Goal: Transaction & Acquisition: Purchase product/service

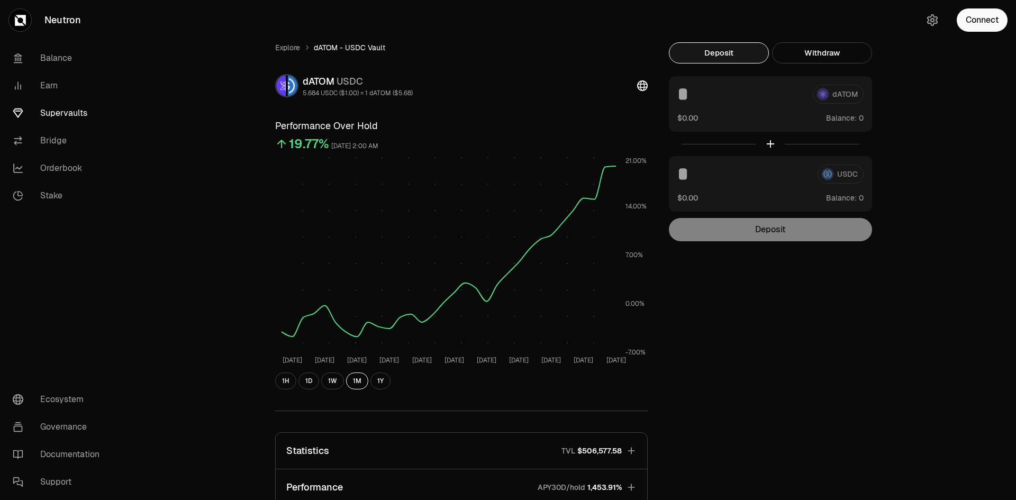
scroll to position [159, 0]
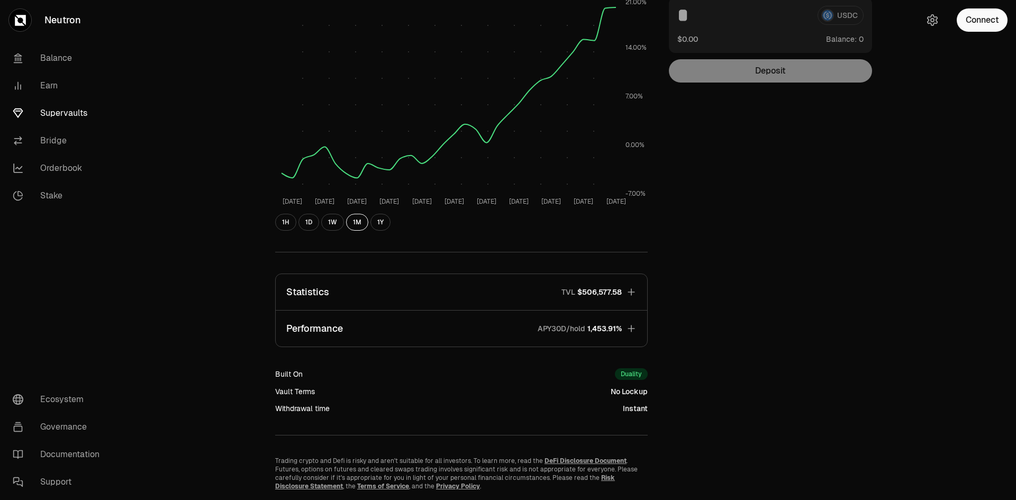
click at [633, 293] on icon "button" at bounding box center [631, 292] width 11 height 11
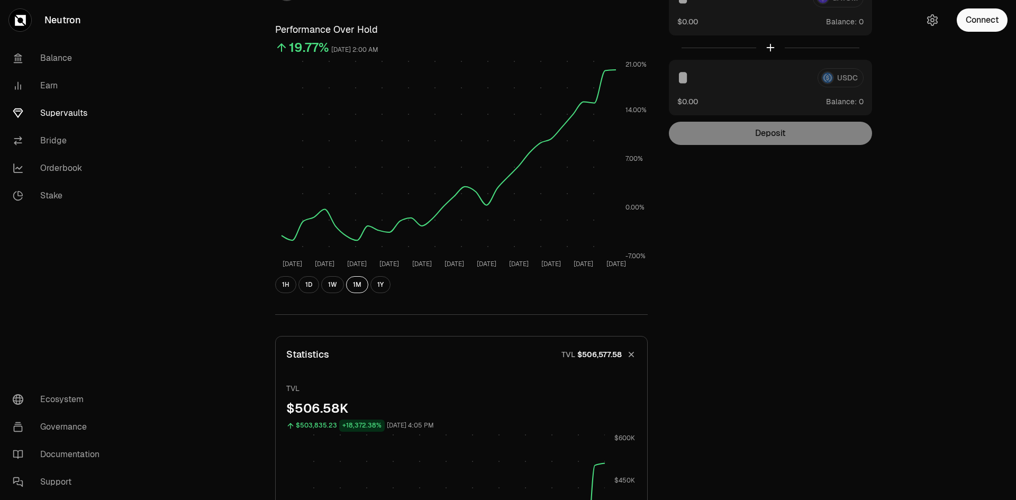
scroll to position [0, 0]
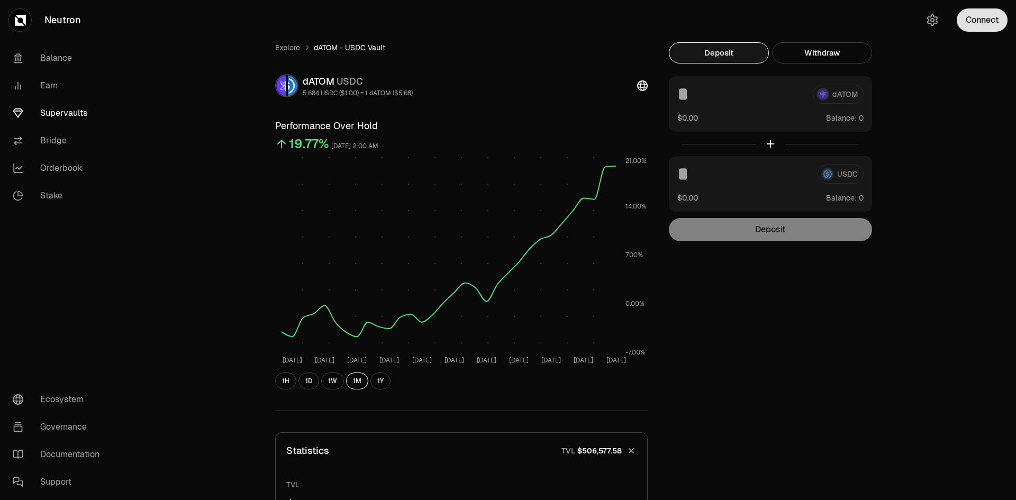
click at [975, 13] on button "Connect" at bounding box center [982, 19] width 51 height 23
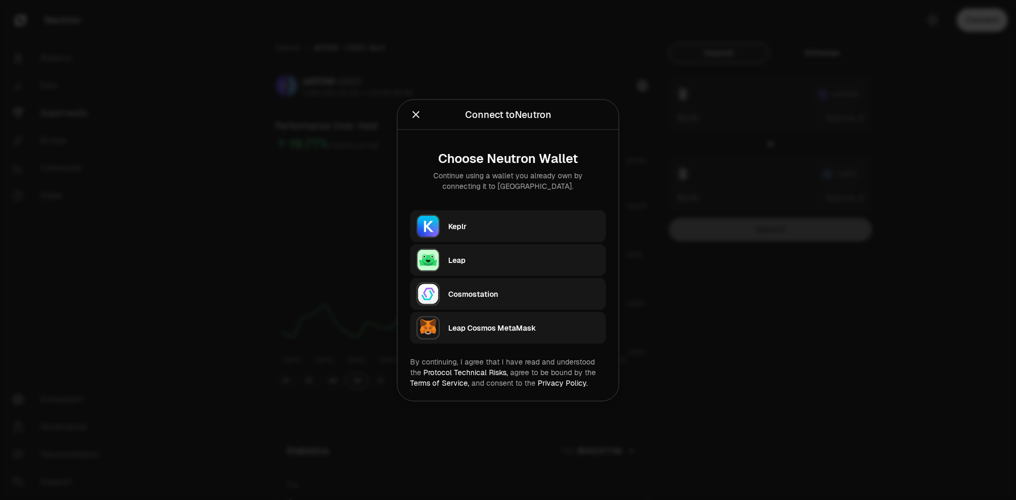
click at [476, 226] on div "Keplr" at bounding box center [523, 226] width 151 height 11
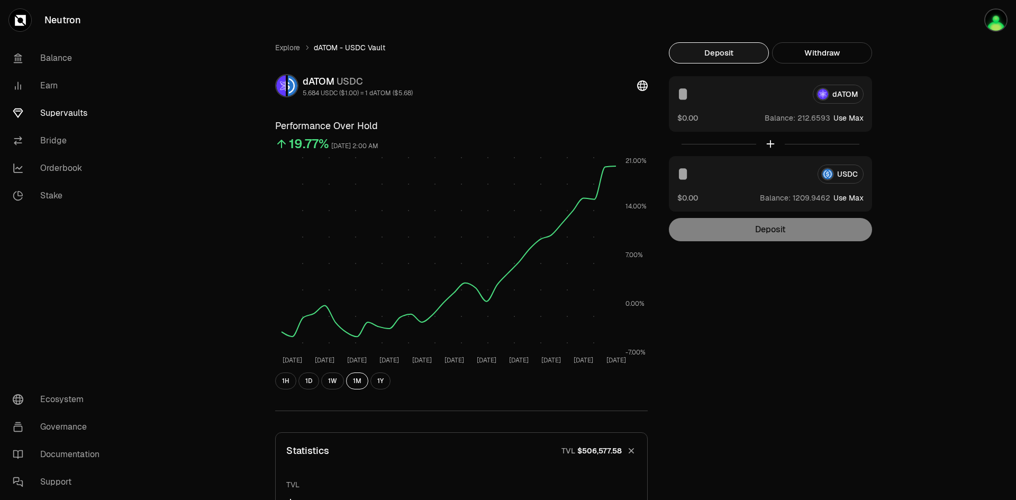
click at [690, 178] on input at bounding box center [744, 174] width 132 height 19
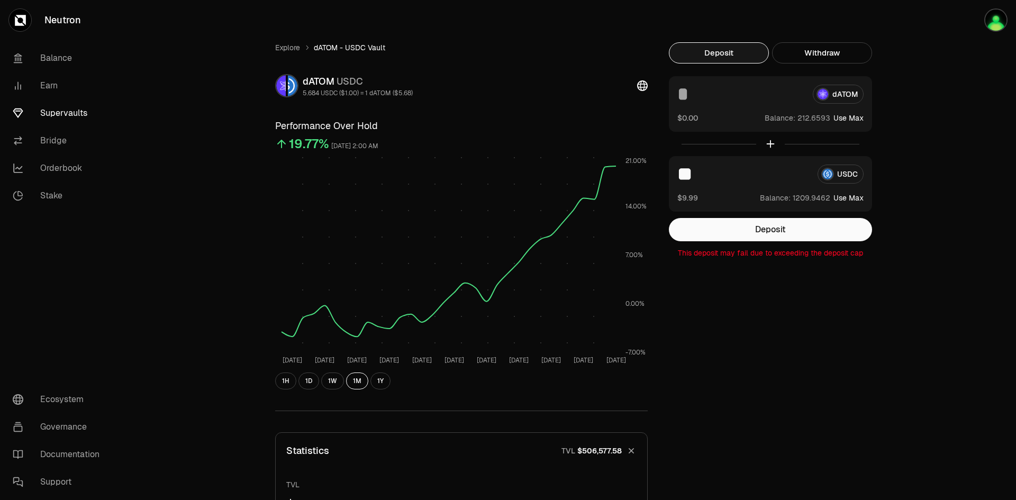
type input "**"
click at [697, 103] on input at bounding box center [741, 94] width 127 height 19
type input "*"
click at [780, 233] on button "Deposit" at bounding box center [770, 229] width 203 height 23
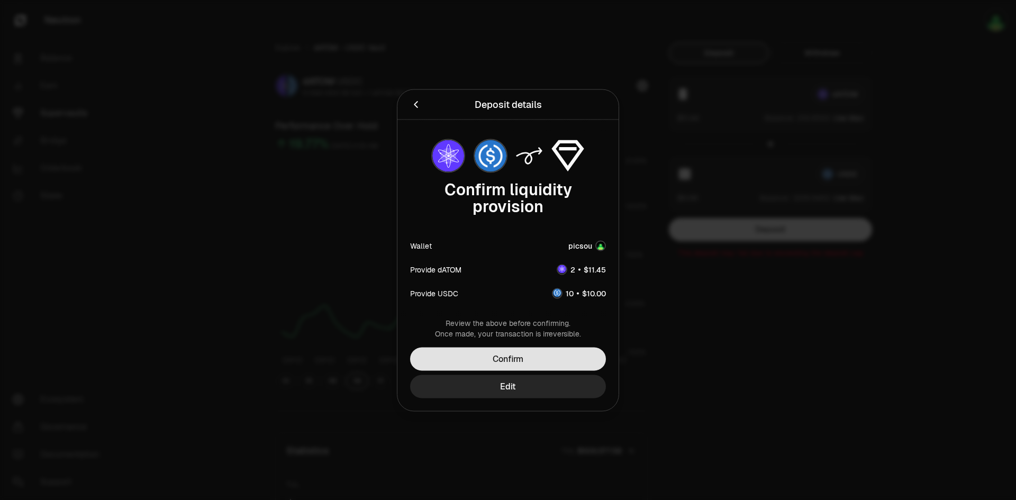
click at [588, 358] on button "Confirm" at bounding box center [508, 358] width 196 height 23
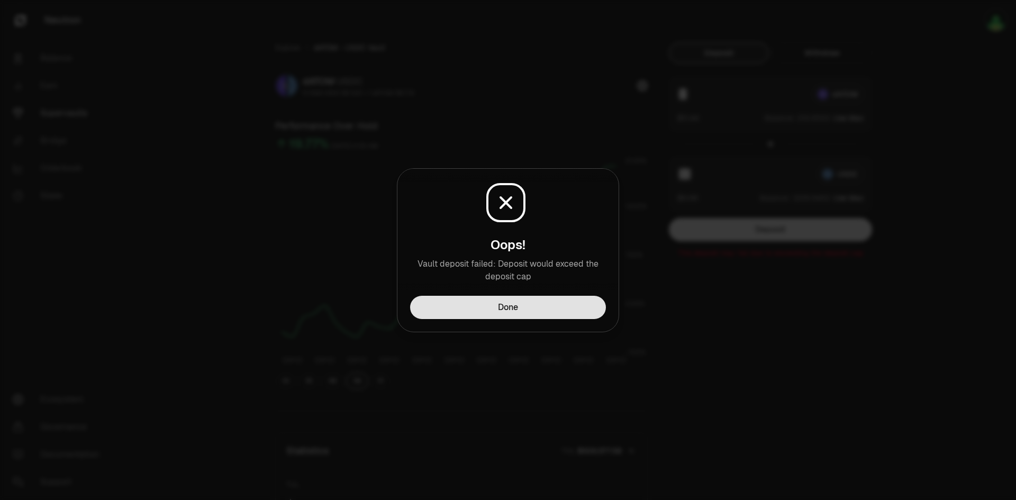
click at [539, 312] on button "Done" at bounding box center [508, 307] width 196 height 23
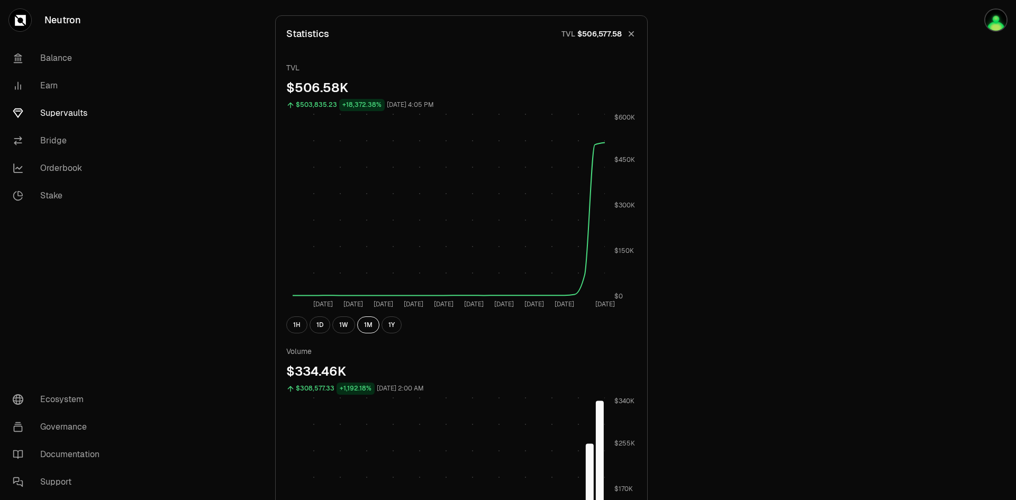
scroll to position [212, 0]
